Goal: Task Accomplishment & Management: Use online tool/utility

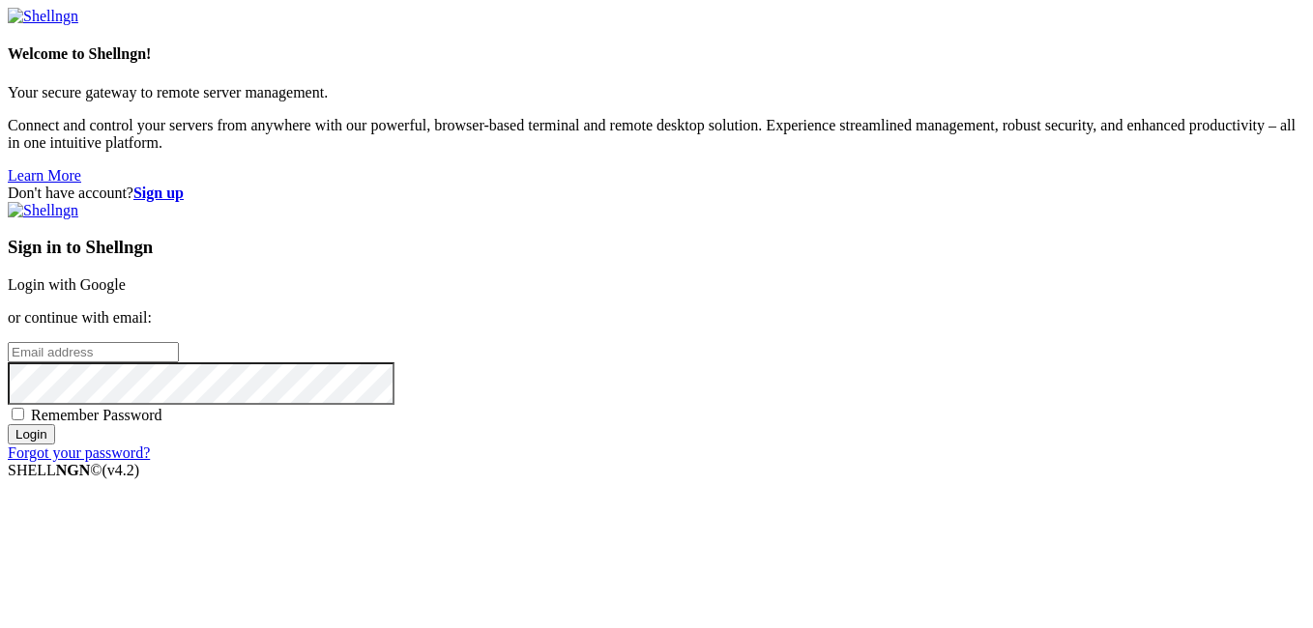
click at [179, 342] on input "email" at bounding box center [93, 352] width 171 height 20
type input "[EMAIL_ADDRESS][DOMAIN_NAME]"
click at [162, 407] on span "Remember Password" at bounding box center [96, 415] width 131 height 16
click at [24, 408] on input "Remember Password" at bounding box center [18, 414] width 13 height 13
checkbox input "true"
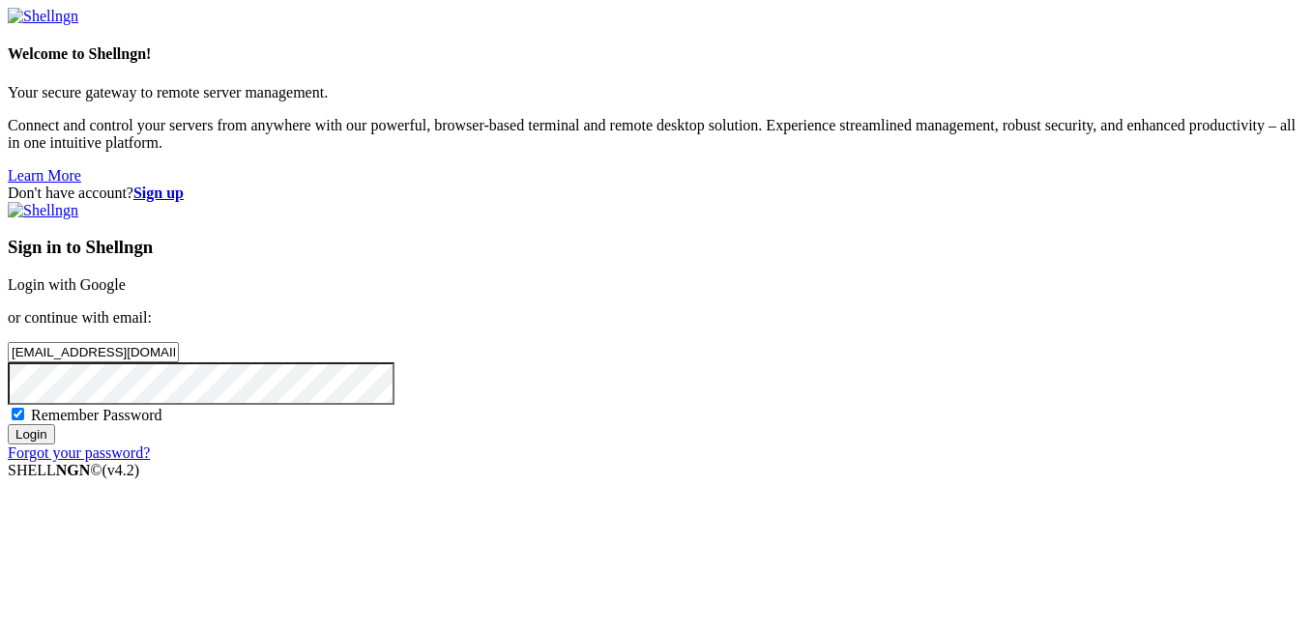
click at [55, 445] on input "Login" at bounding box center [31, 434] width 47 height 20
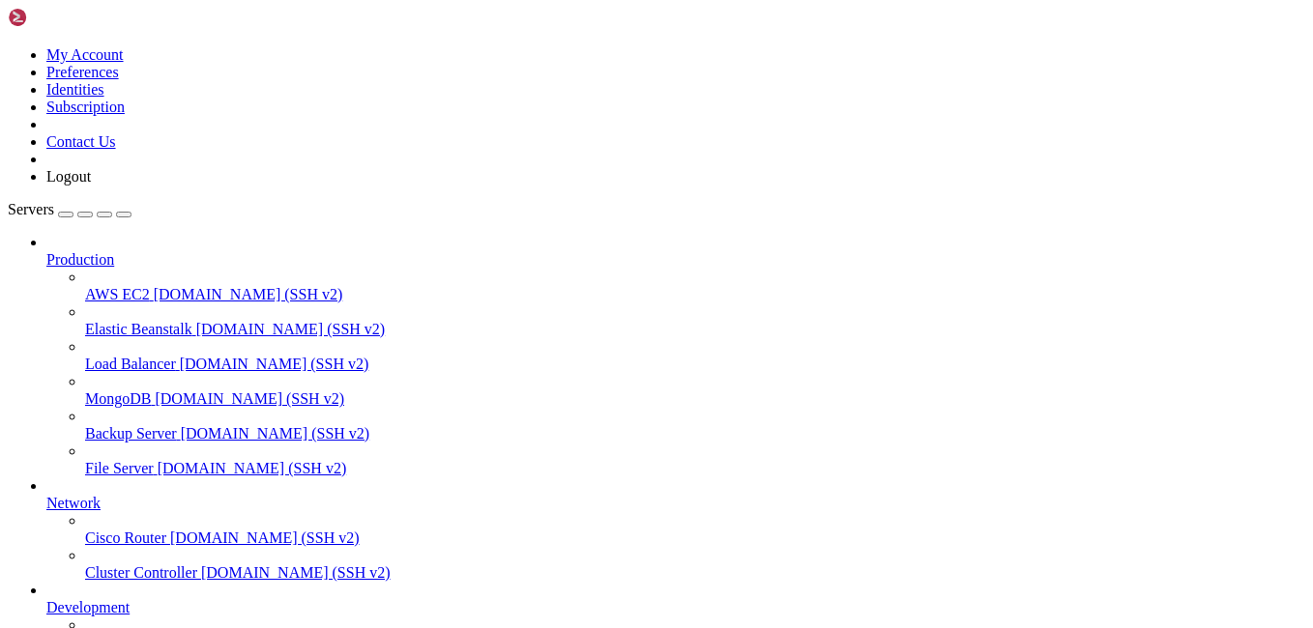
scroll to position [152, 0]
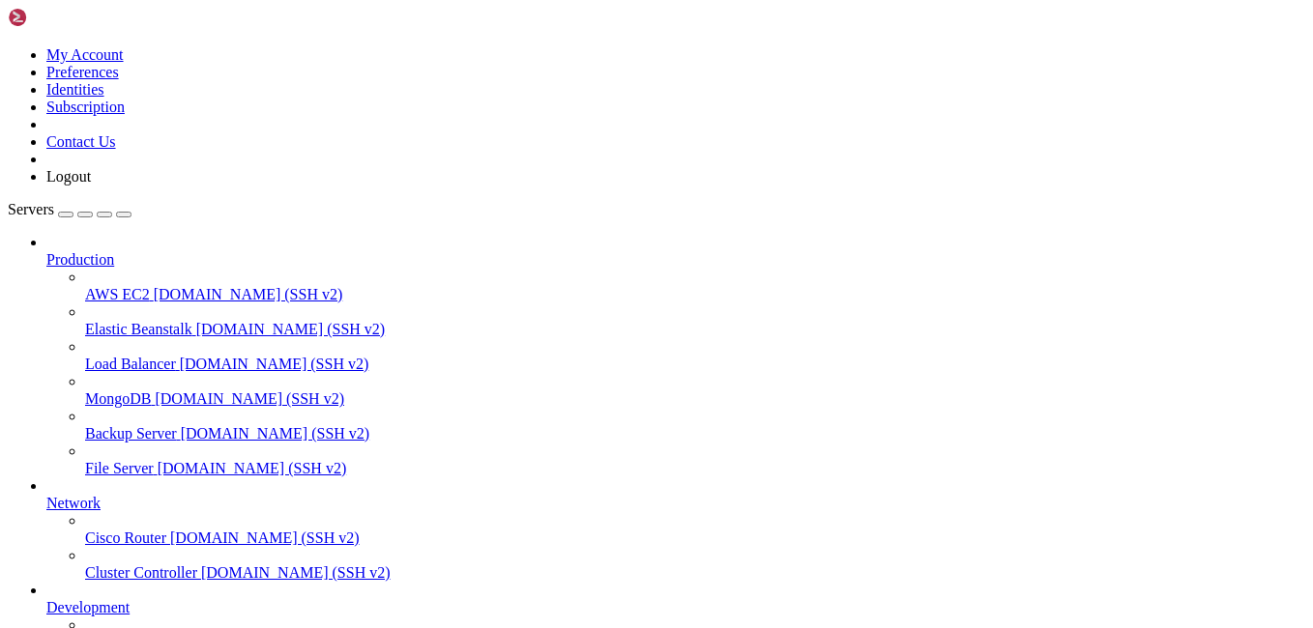
scroll to position [296, 0]
drag, startPoint x: 372, startPoint y: 1233, endPoint x: 312, endPoint y: 1256, distance: 63.9
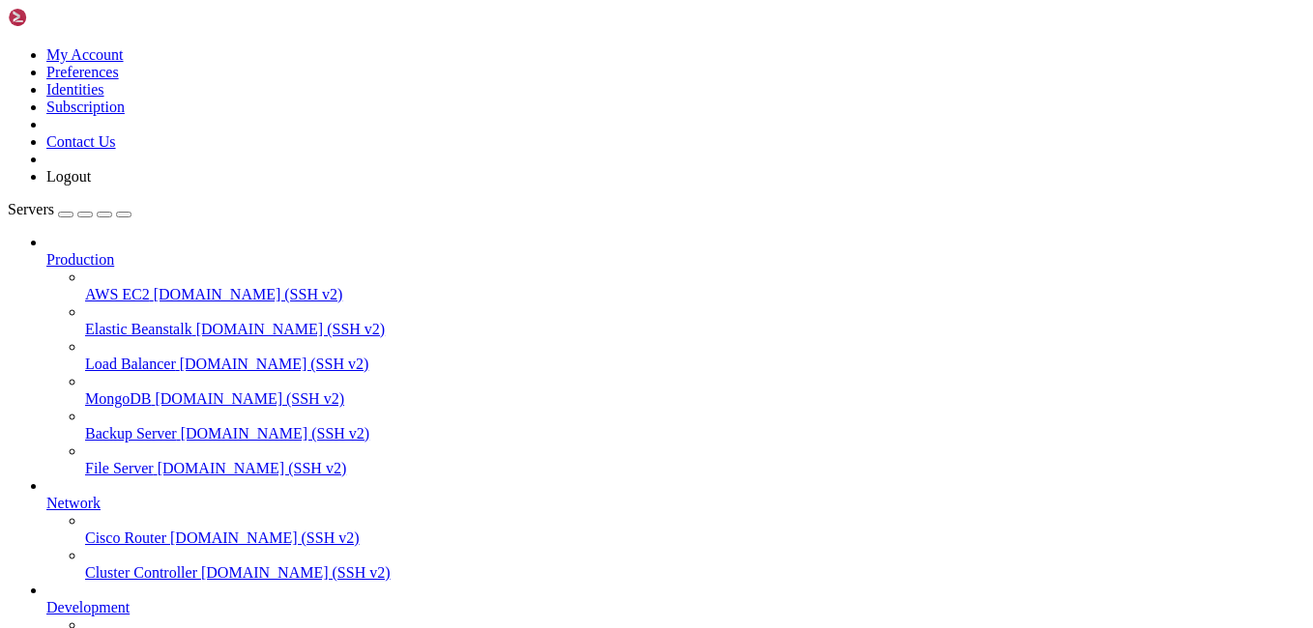
scroll to position [2087, 0]
